Goal: Obtain resource: Obtain resource

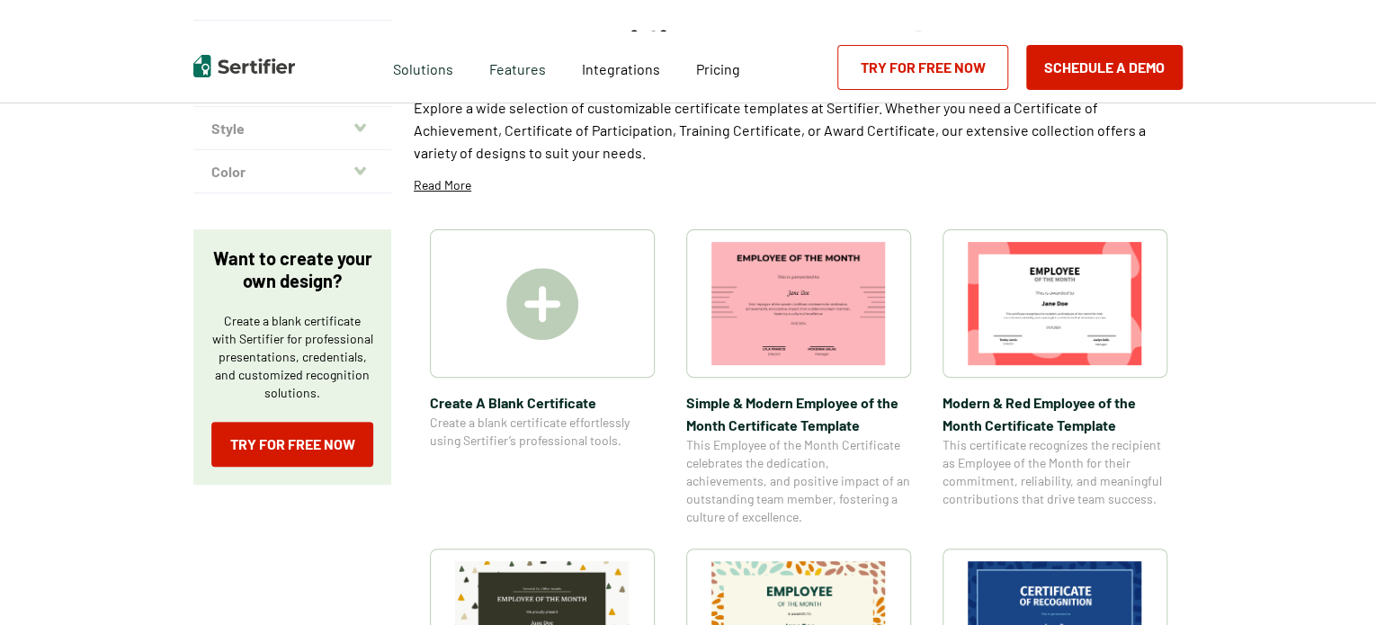
scroll to position [180, 0]
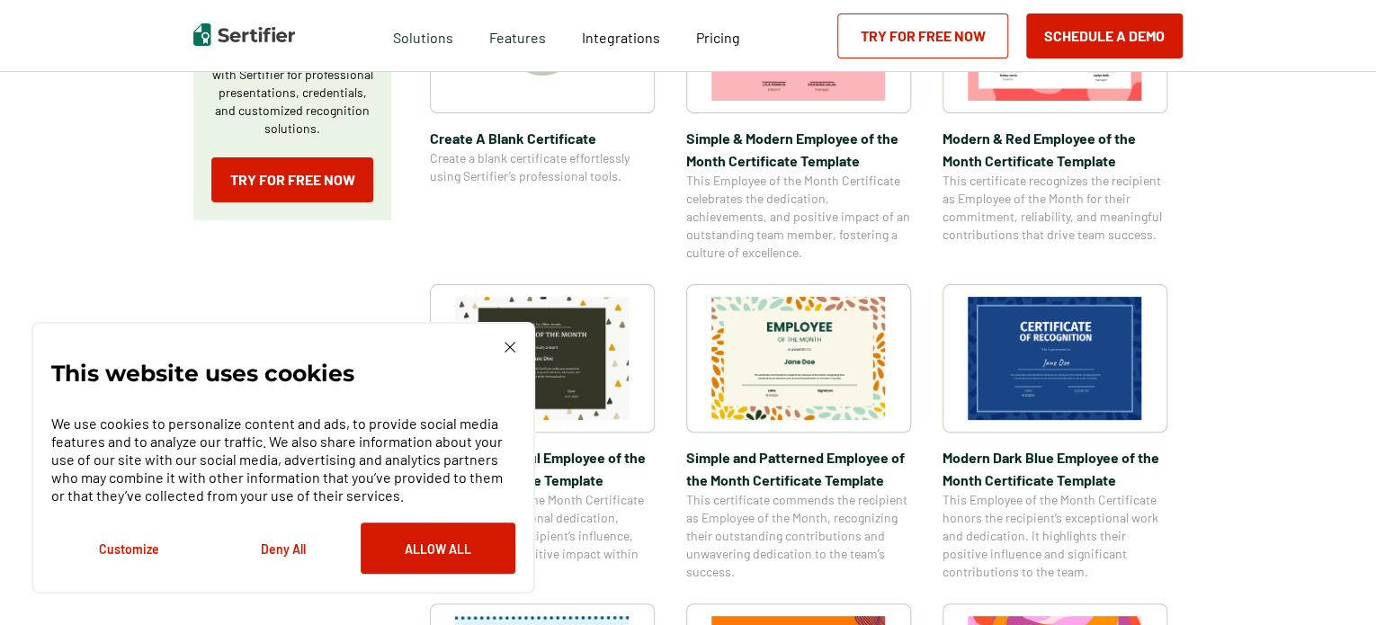
scroll to position [540, 0]
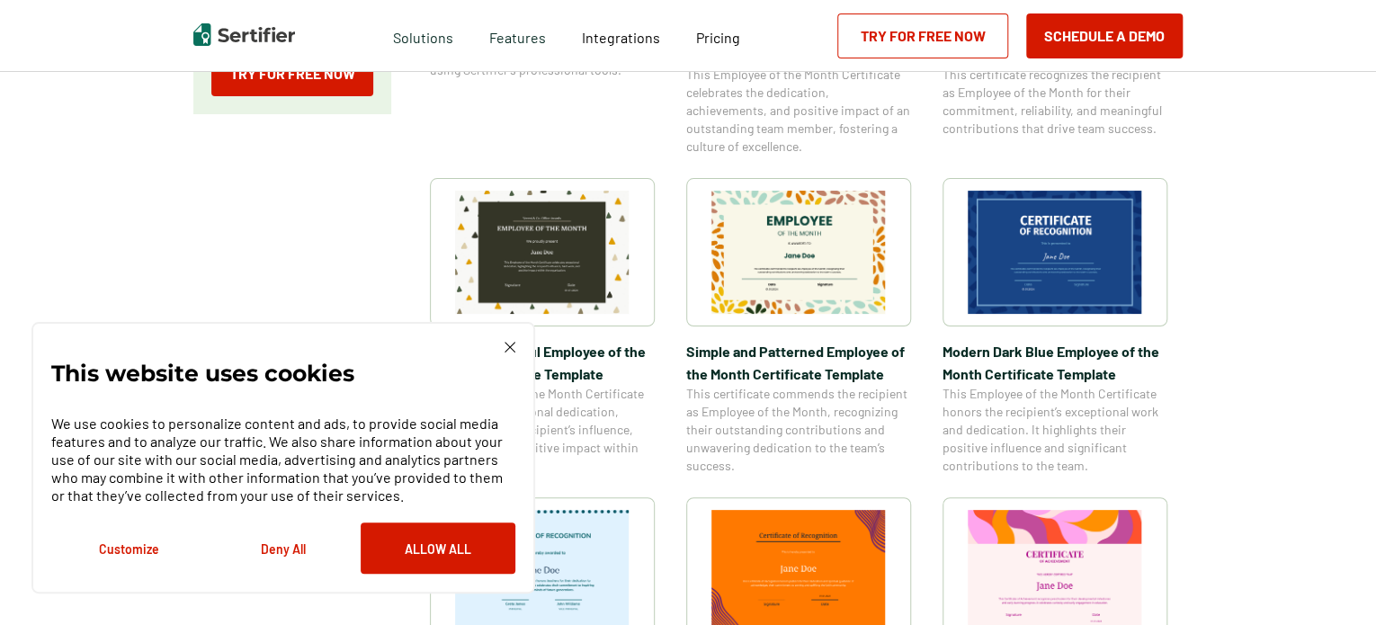
click at [542, 255] on img at bounding box center [542, 252] width 175 height 123
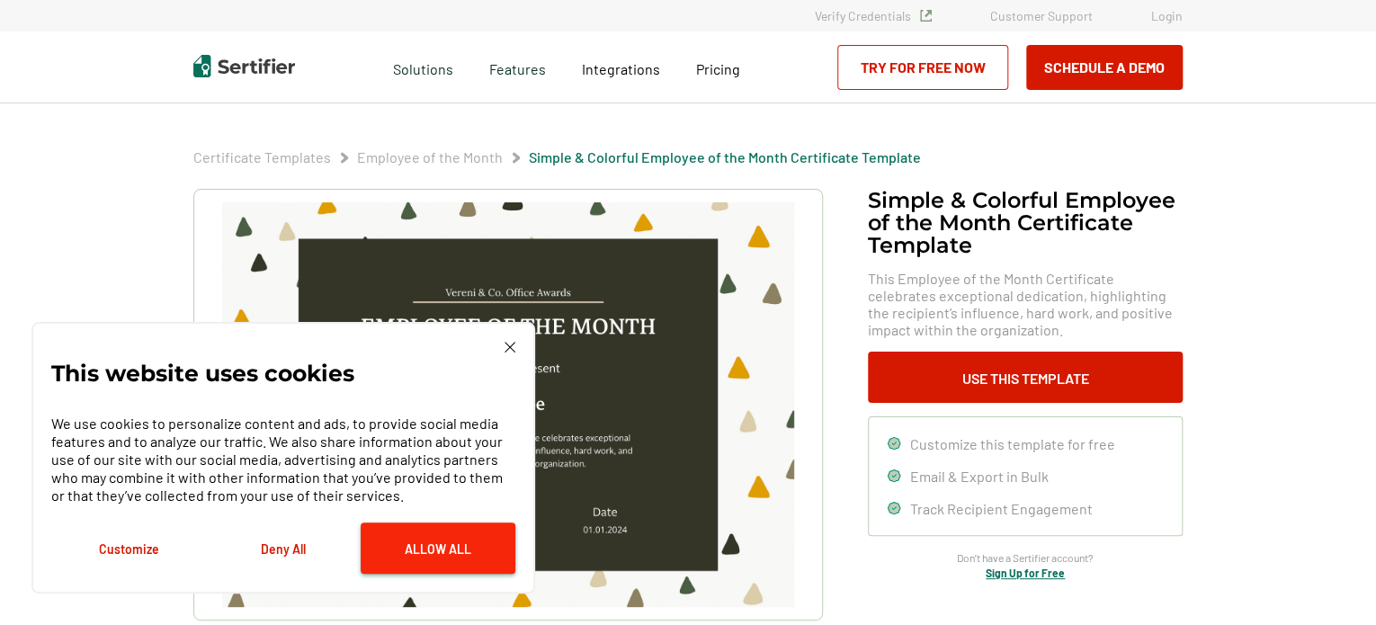
click at [416, 546] on button "Allow All" at bounding box center [438, 548] width 155 height 51
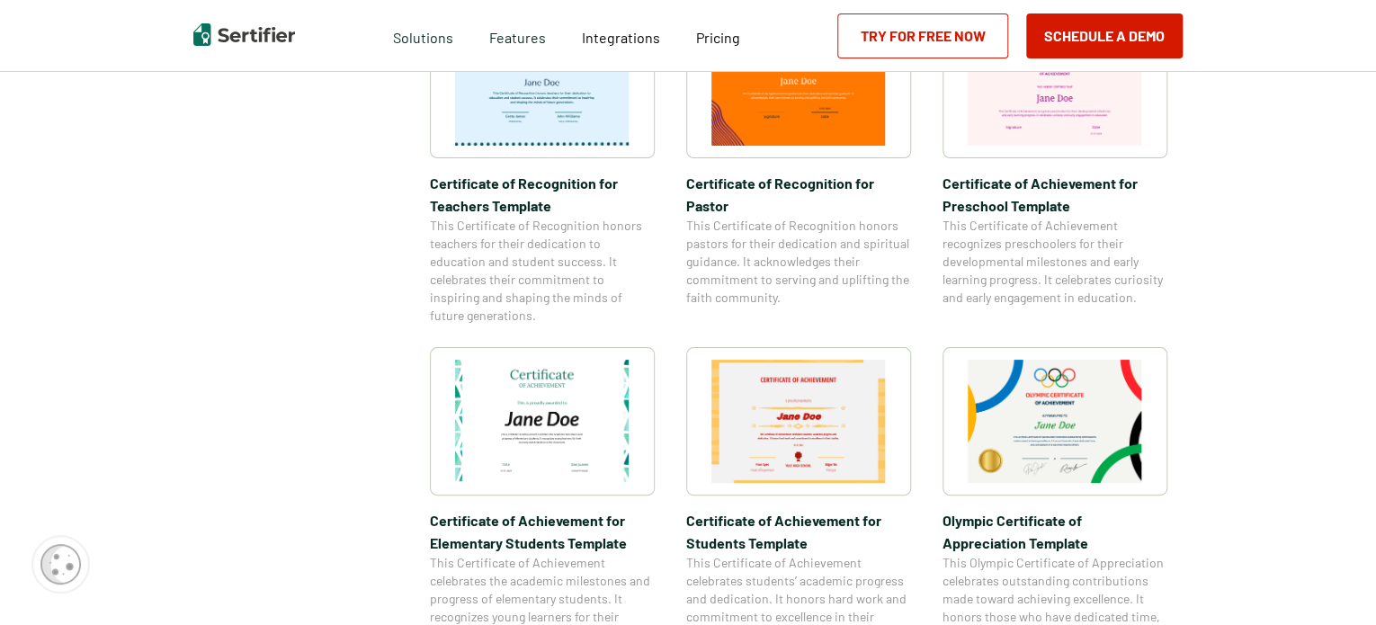
scroll to position [1079, 0]
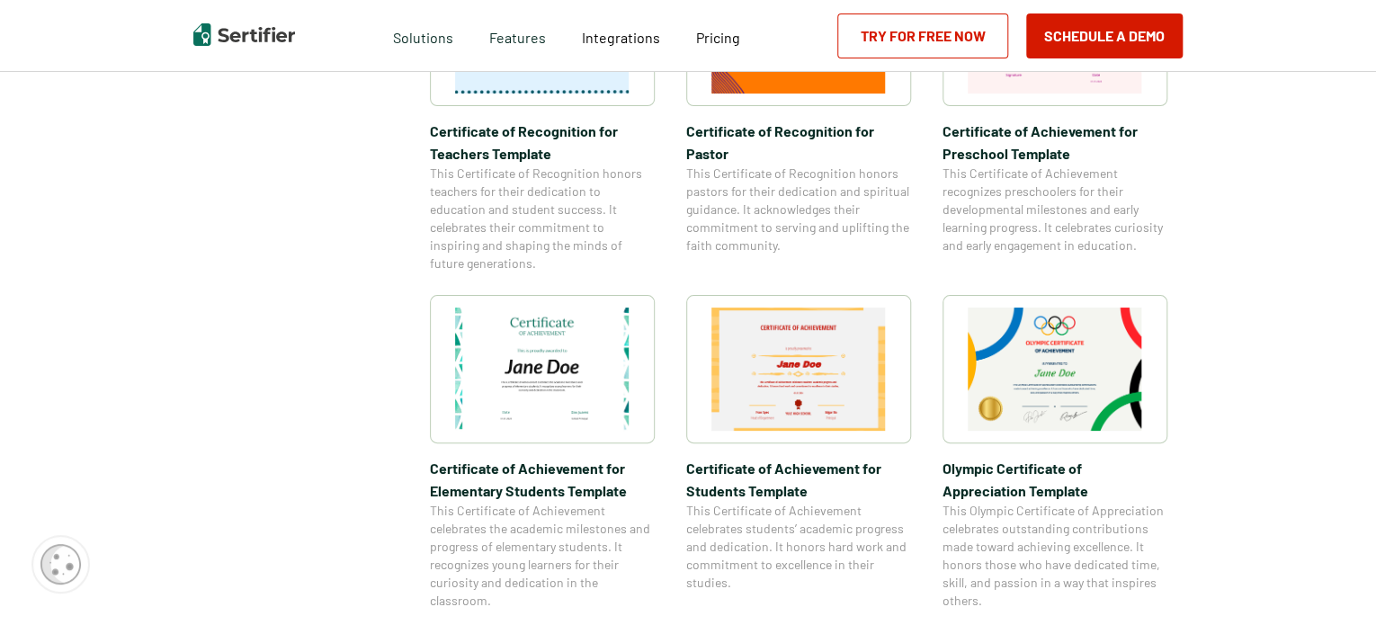
click at [552, 391] on img at bounding box center [542, 369] width 175 height 123
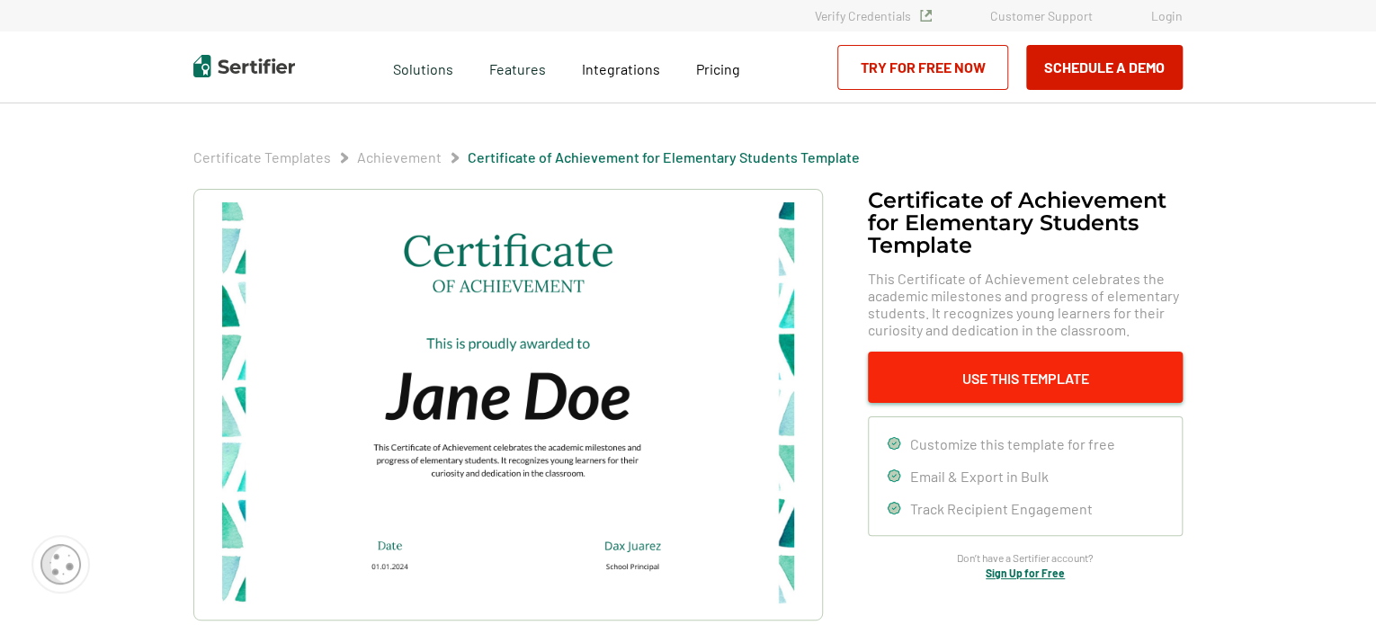
click at [1080, 380] on button "Use This Template" at bounding box center [1025, 377] width 315 height 51
